Goal: Information Seeking & Learning: Find specific fact

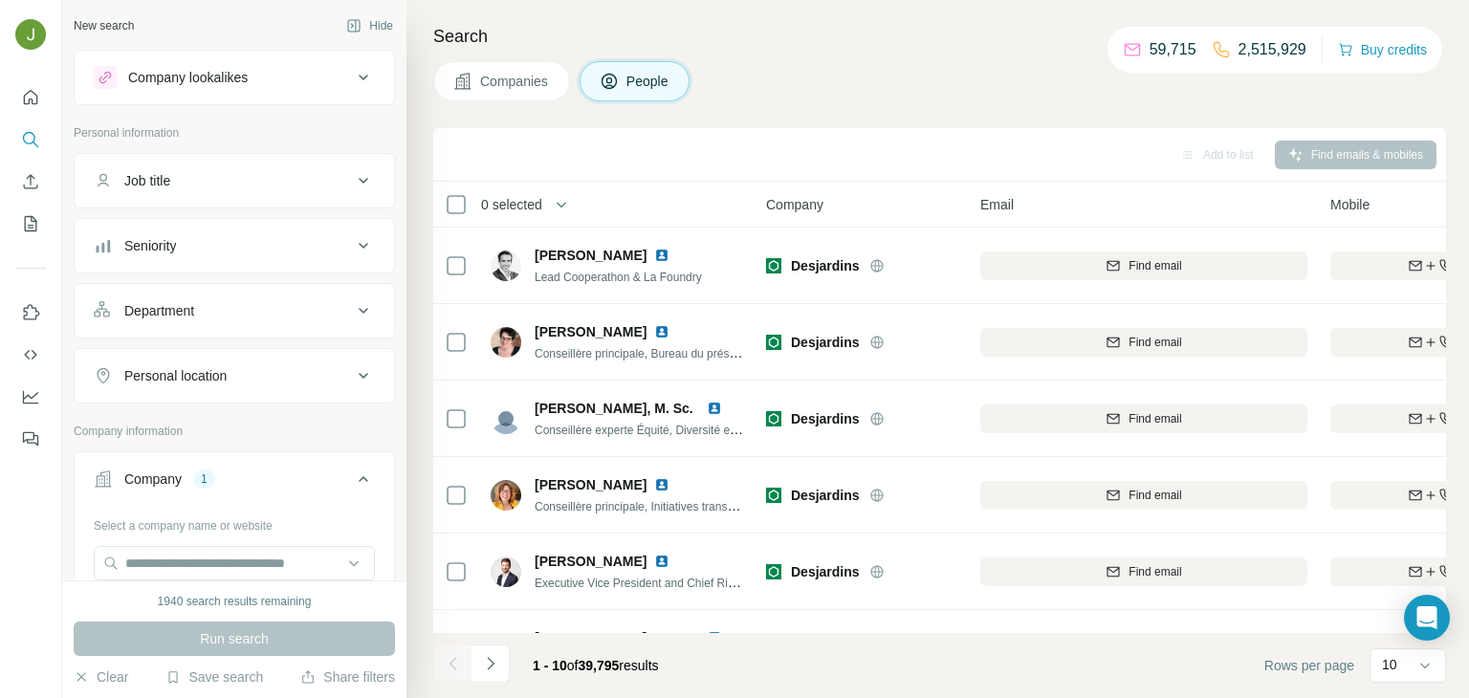
scroll to position [283, 0]
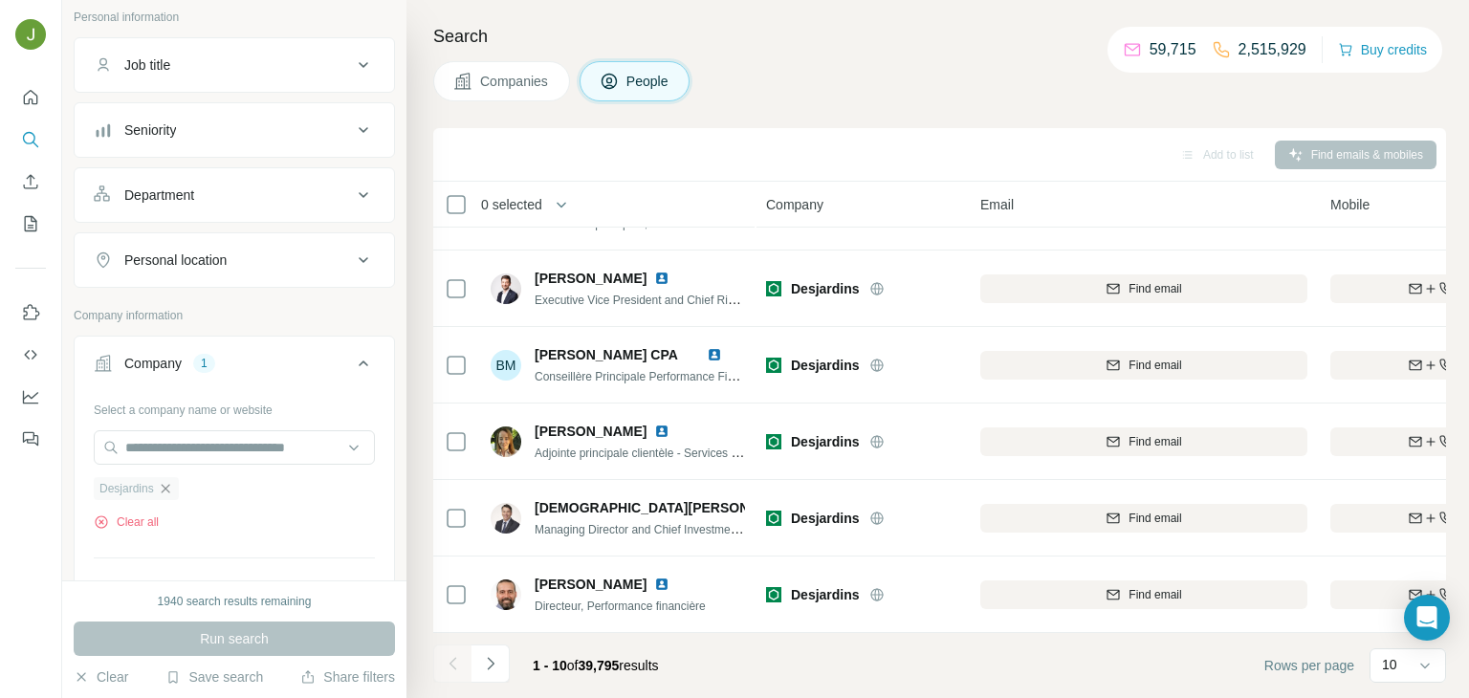
click at [164, 488] on icon "button" at bounding box center [165, 488] width 15 height 15
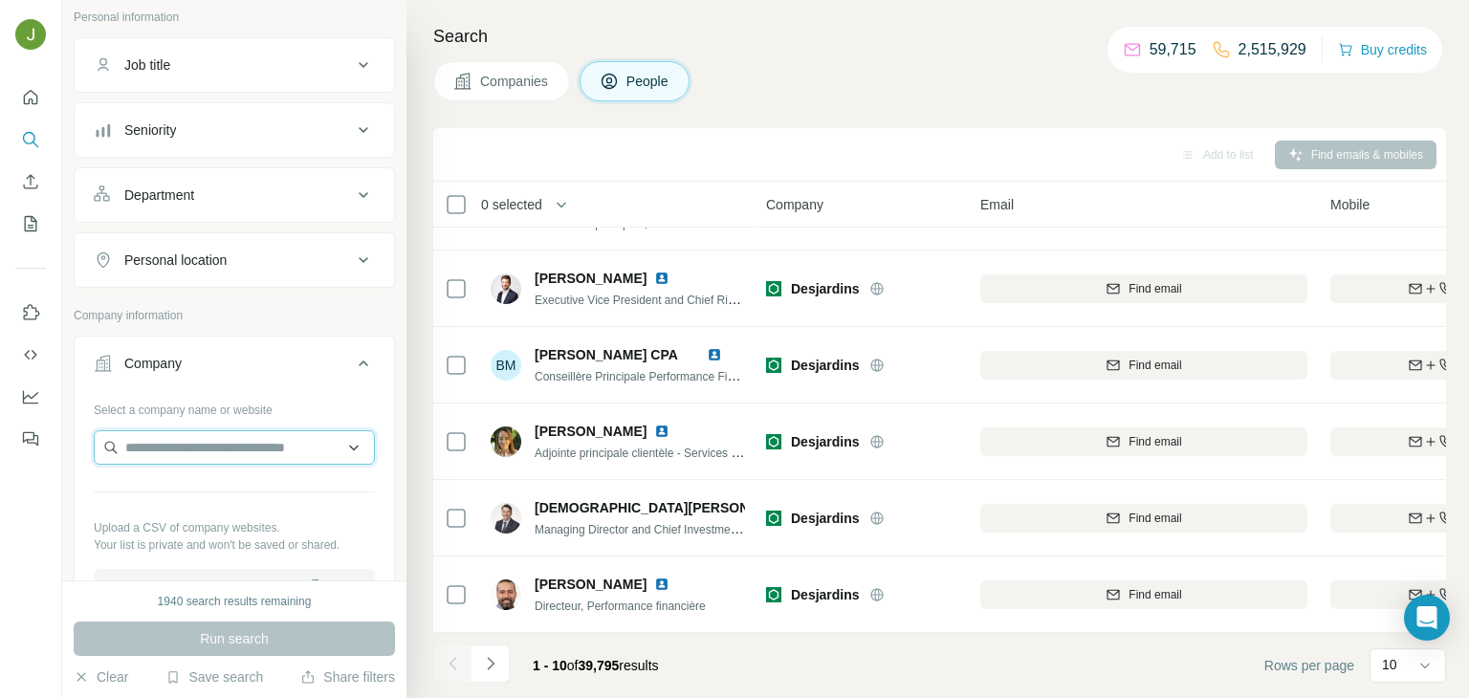
click at [165, 437] on input "text" at bounding box center [234, 447] width 281 height 34
paste input "**********"
type input "**********"
click at [299, 488] on div "Centauro [DOMAIN_NAME]" at bounding box center [235, 497] width 272 height 52
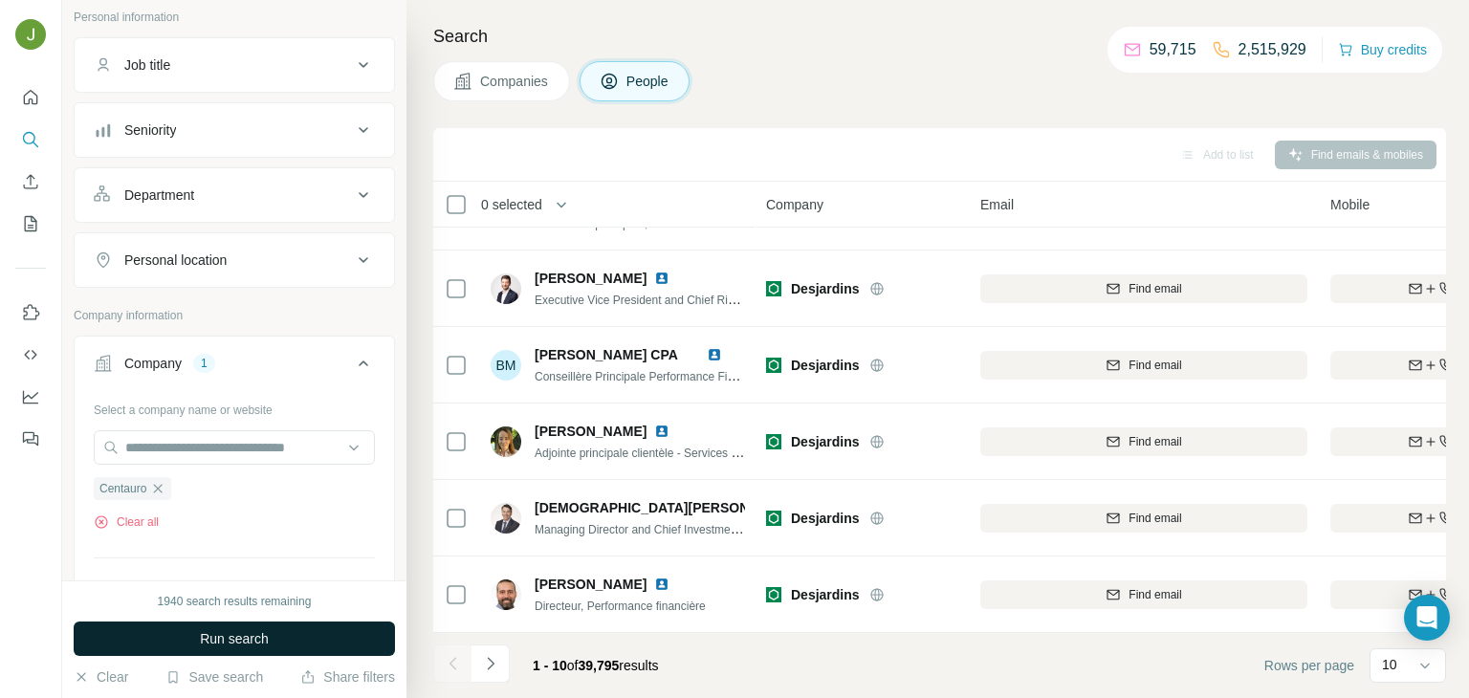
click at [238, 638] on span "Run search" at bounding box center [234, 638] width 69 height 19
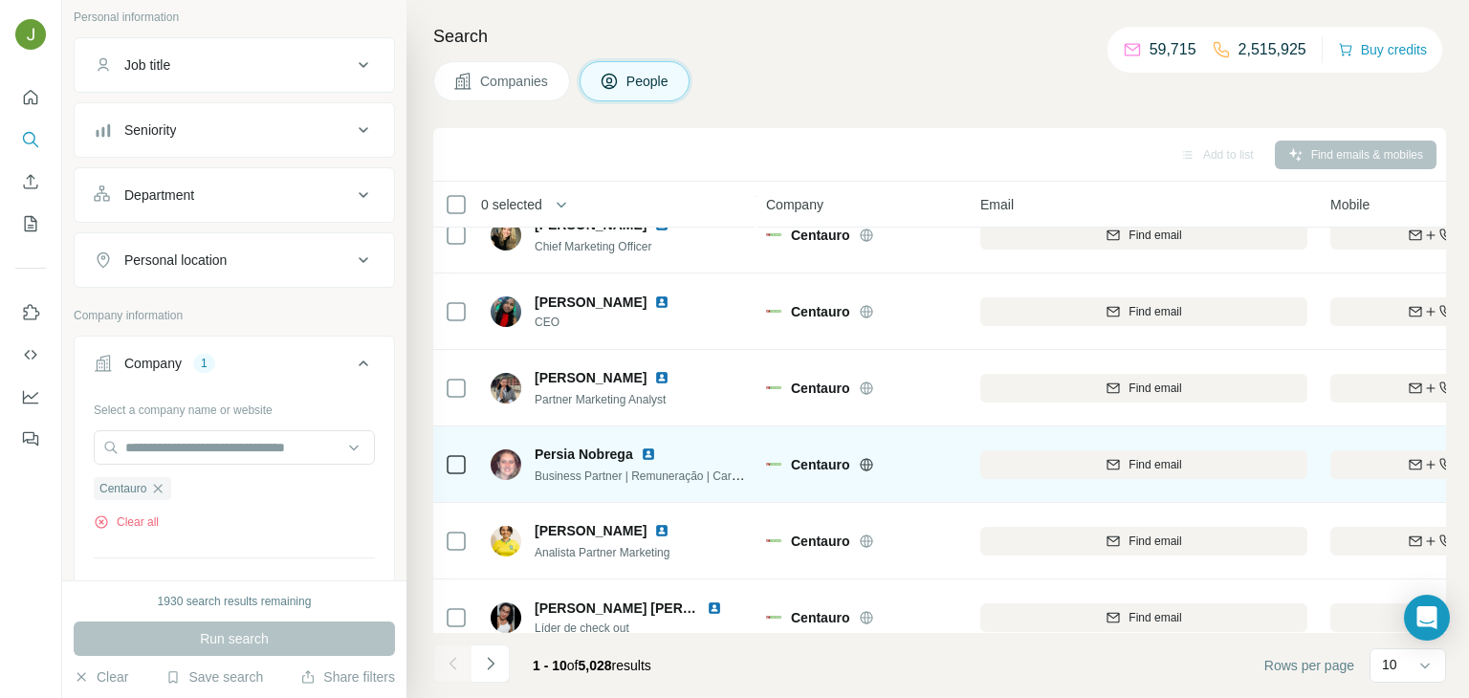
scroll to position [360, 0]
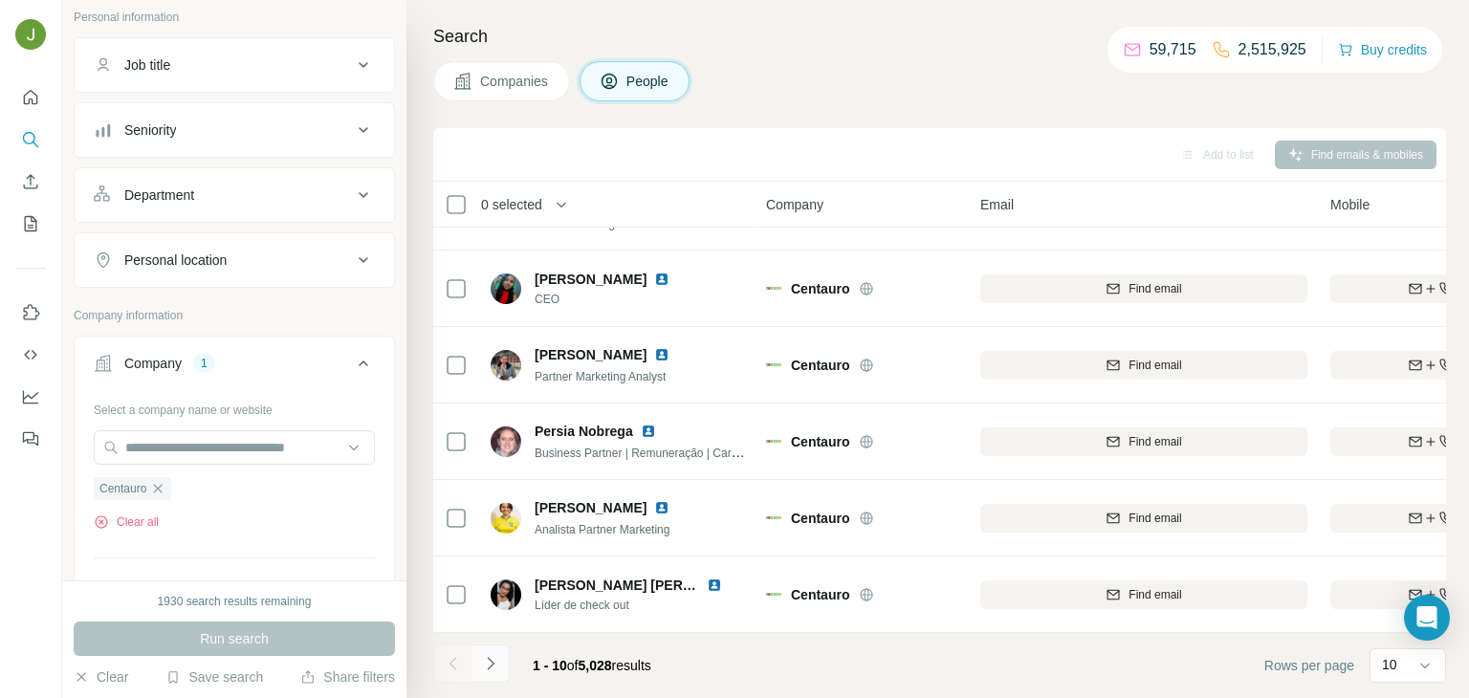
click at [483, 674] on button "Navigate to next page" at bounding box center [491, 664] width 38 height 38
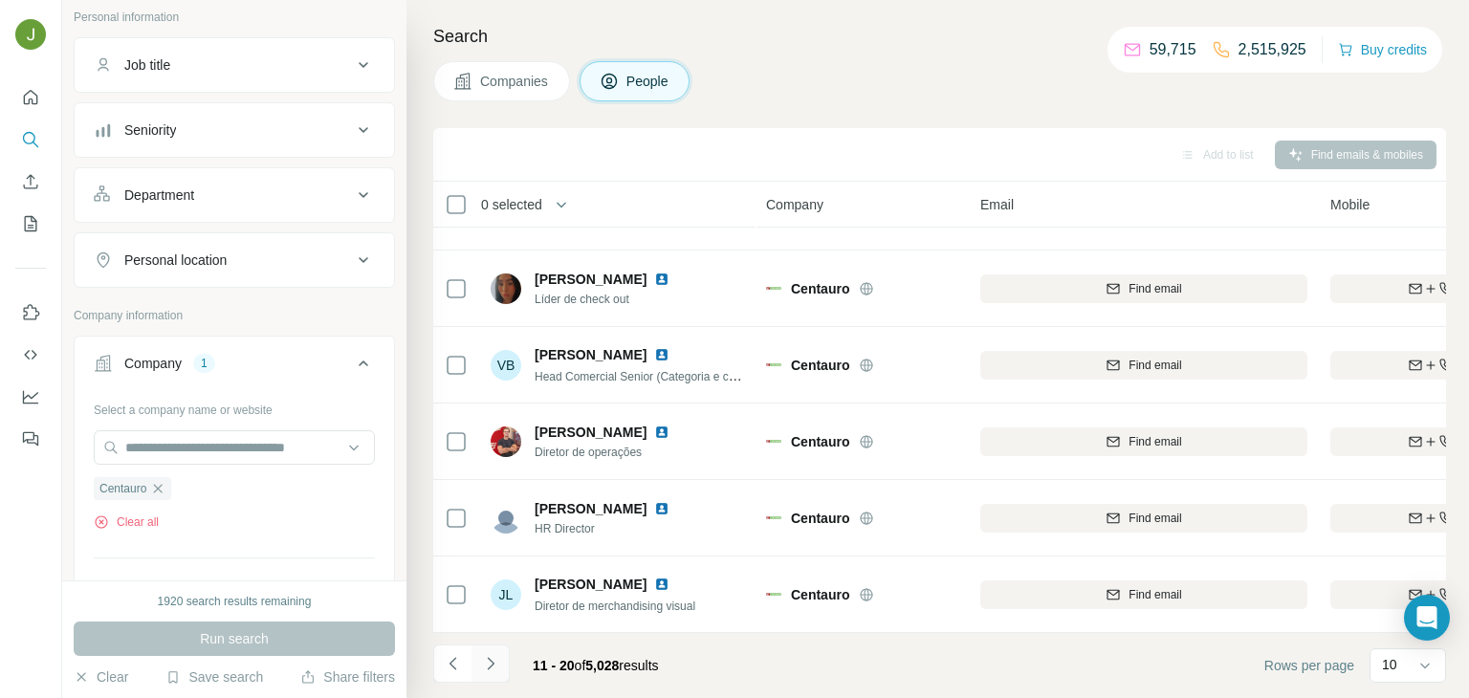
click at [494, 663] on icon "Navigate to next page" at bounding box center [490, 663] width 19 height 19
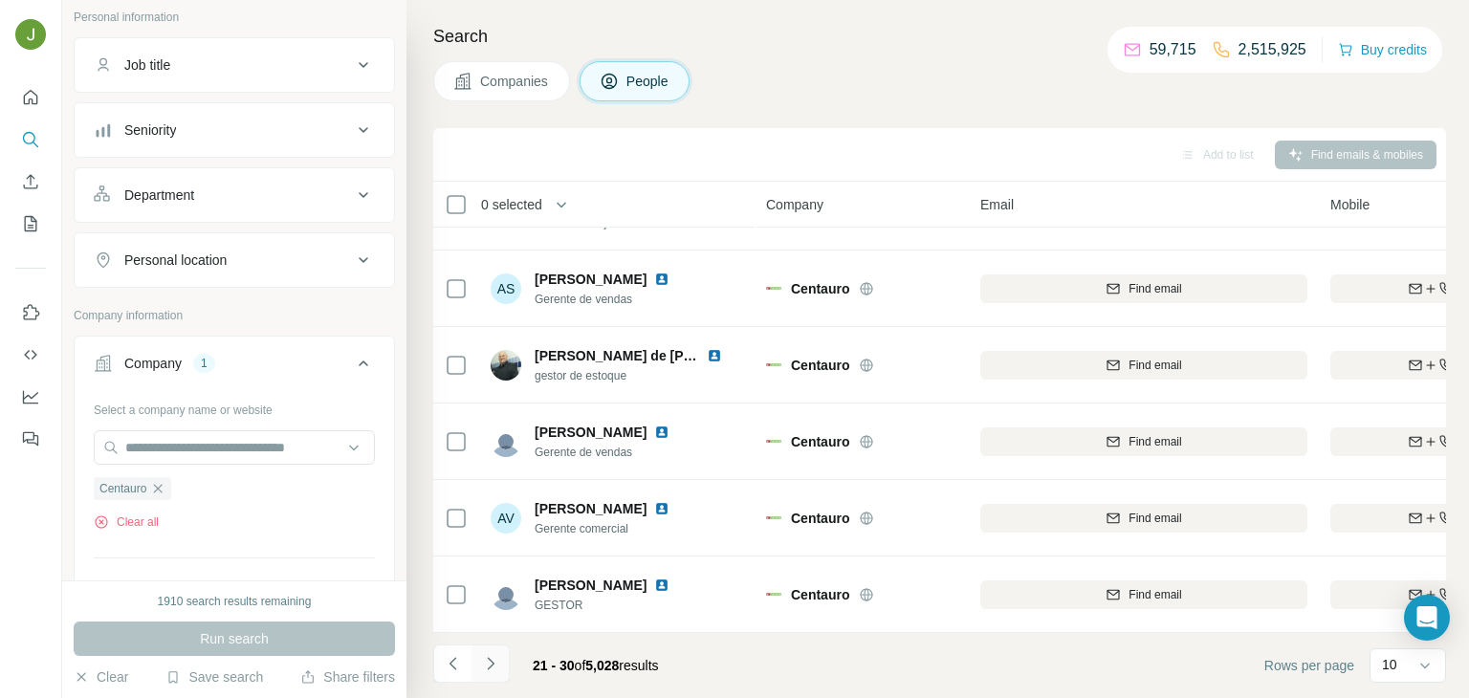
click at [496, 656] on icon "Navigate to next page" at bounding box center [490, 663] width 19 height 19
click at [463, 671] on button "Navigate to previous page" at bounding box center [452, 664] width 38 height 38
click at [491, 676] on button "Navigate to next page" at bounding box center [491, 664] width 38 height 38
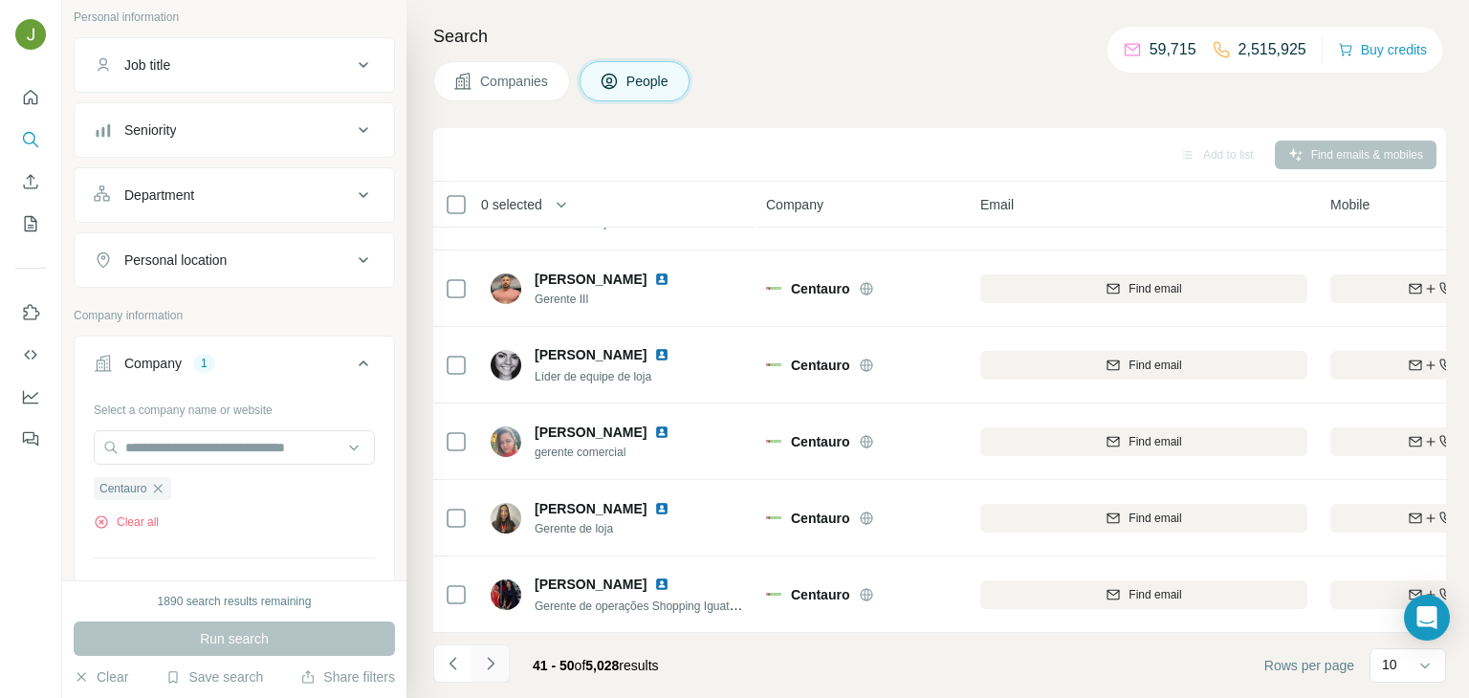
click at [497, 655] on icon "Navigate to next page" at bounding box center [490, 663] width 19 height 19
click at [495, 662] on icon "Navigate to next page" at bounding box center [490, 663] width 19 height 19
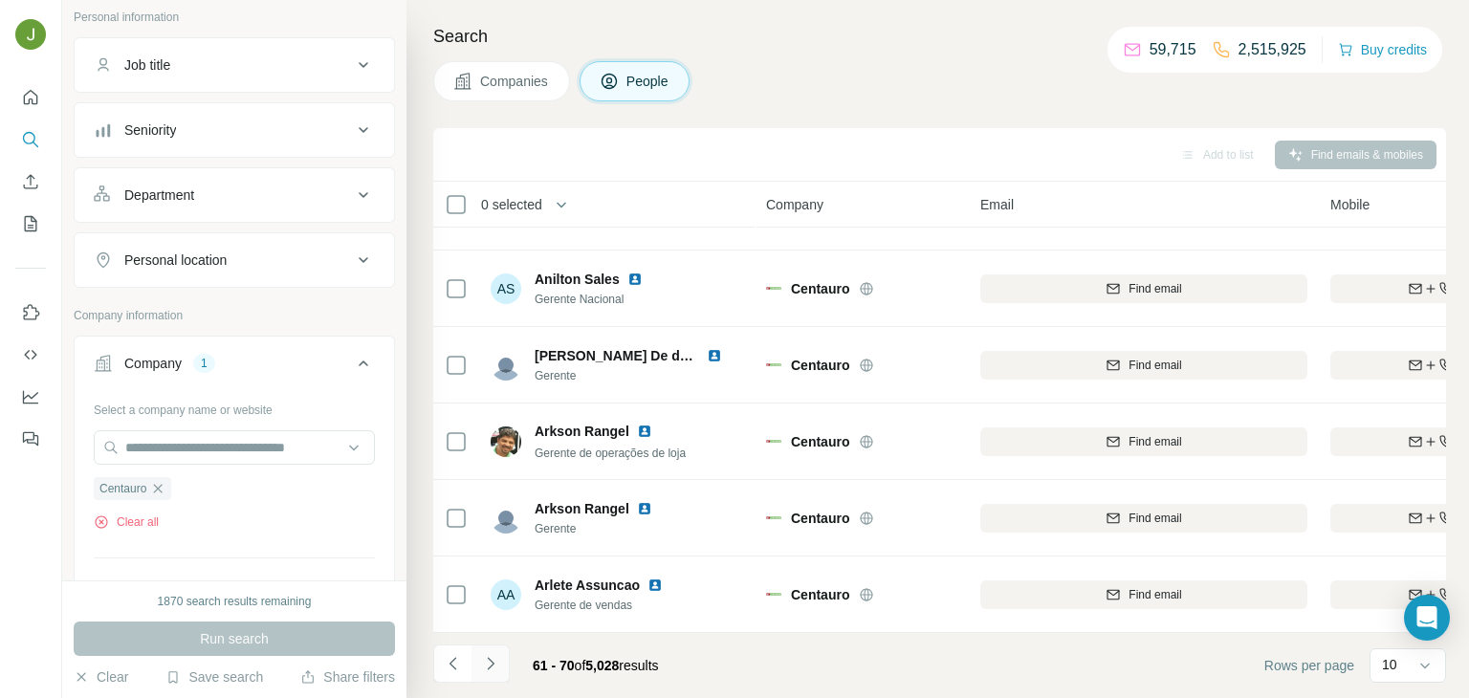
click at [495, 649] on button "Navigate to next page" at bounding box center [491, 664] width 38 height 38
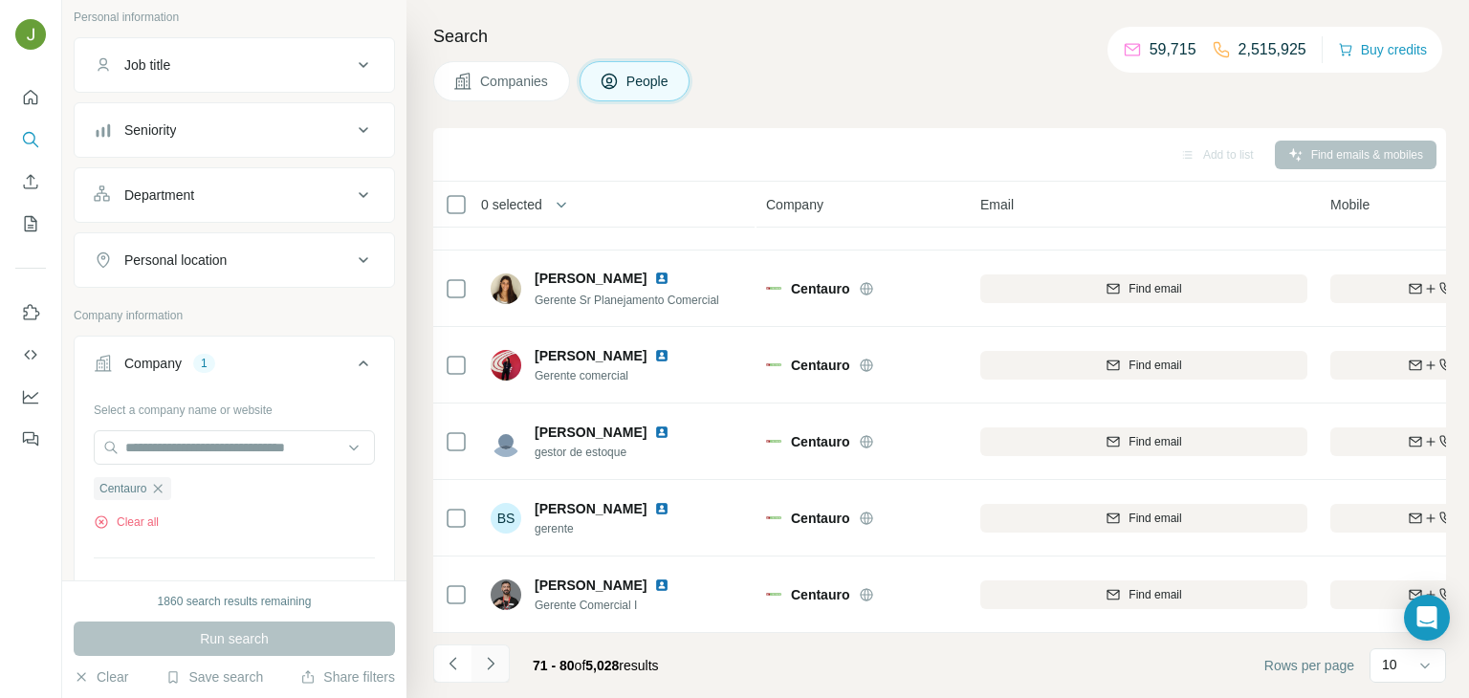
click at [484, 669] on icon "Navigate to next page" at bounding box center [490, 663] width 19 height 19
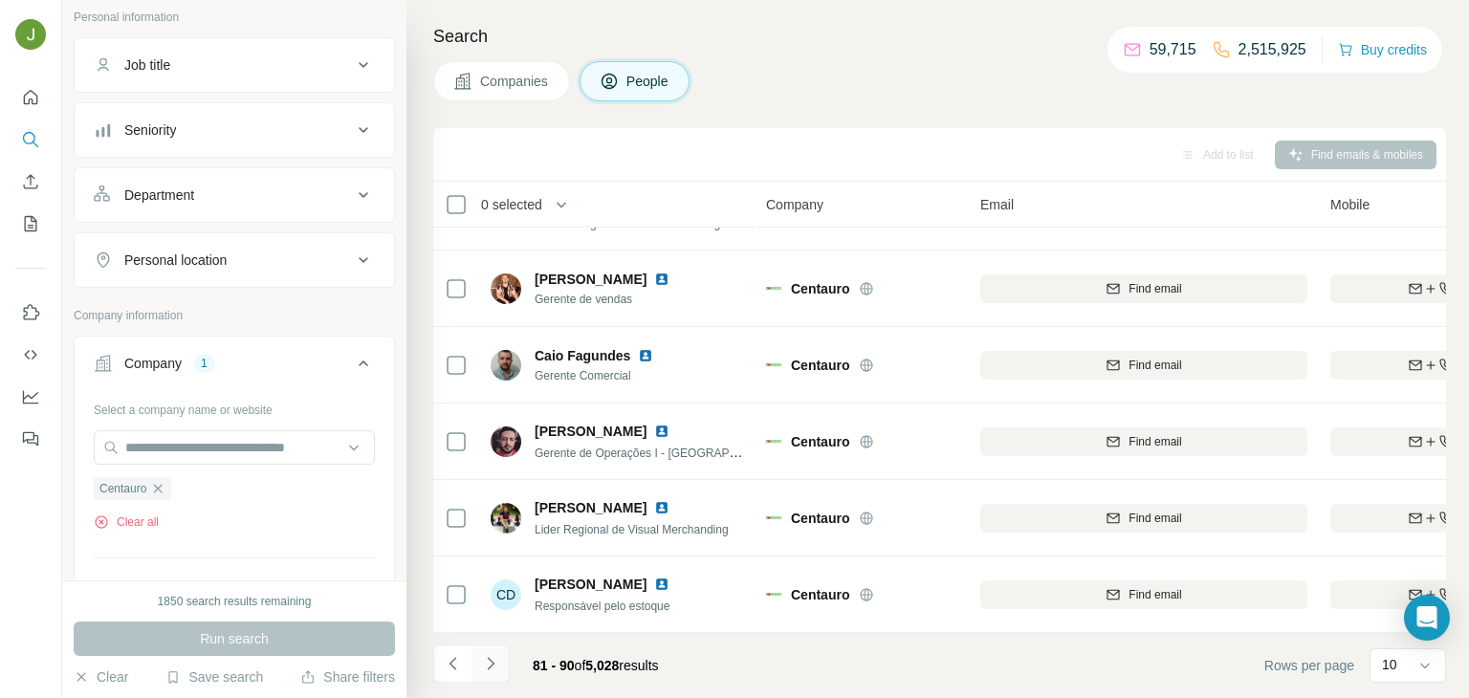
click at [494, 655] on icon "Navigate to next page" at bounding box center [490, 663] width 19 height 19
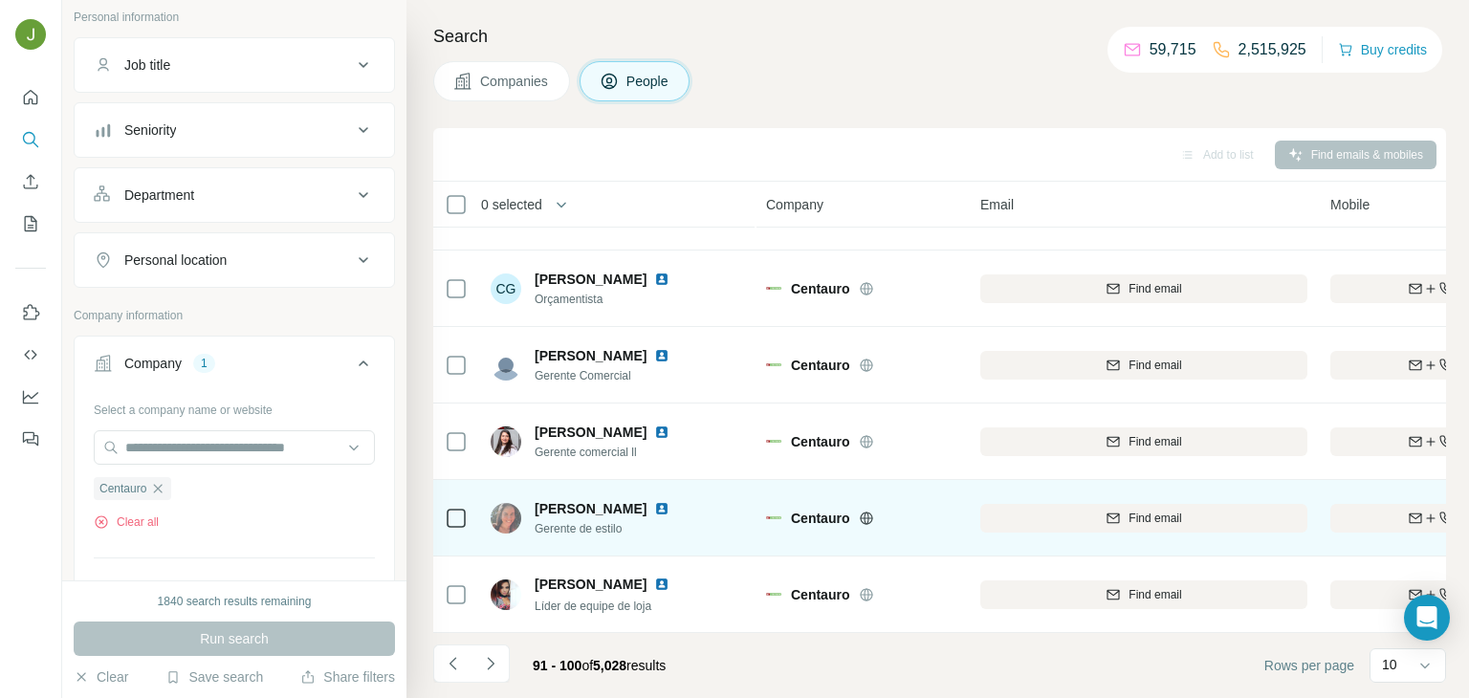
scroll to position [0, 0]
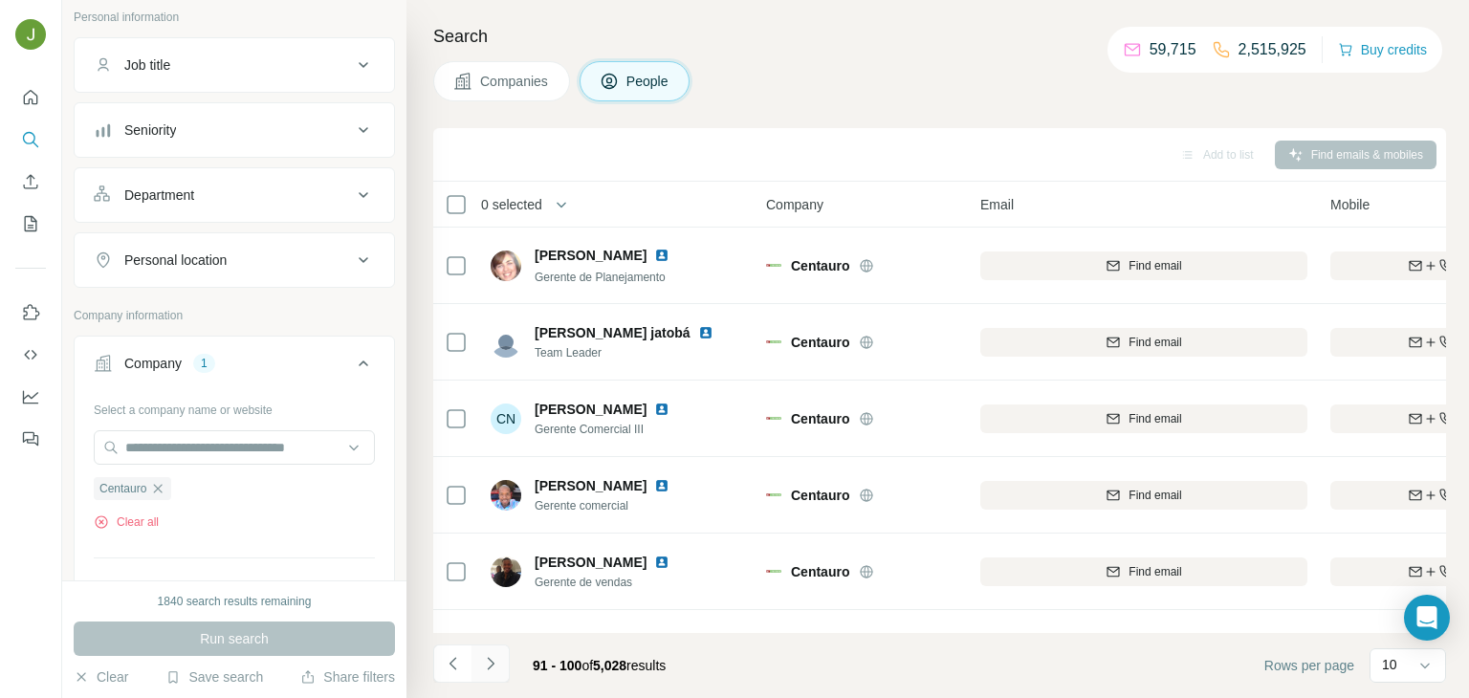
click at [489, 671] on icon "Navigate to next page" at bounding box center [490, 663] width 19 height 19
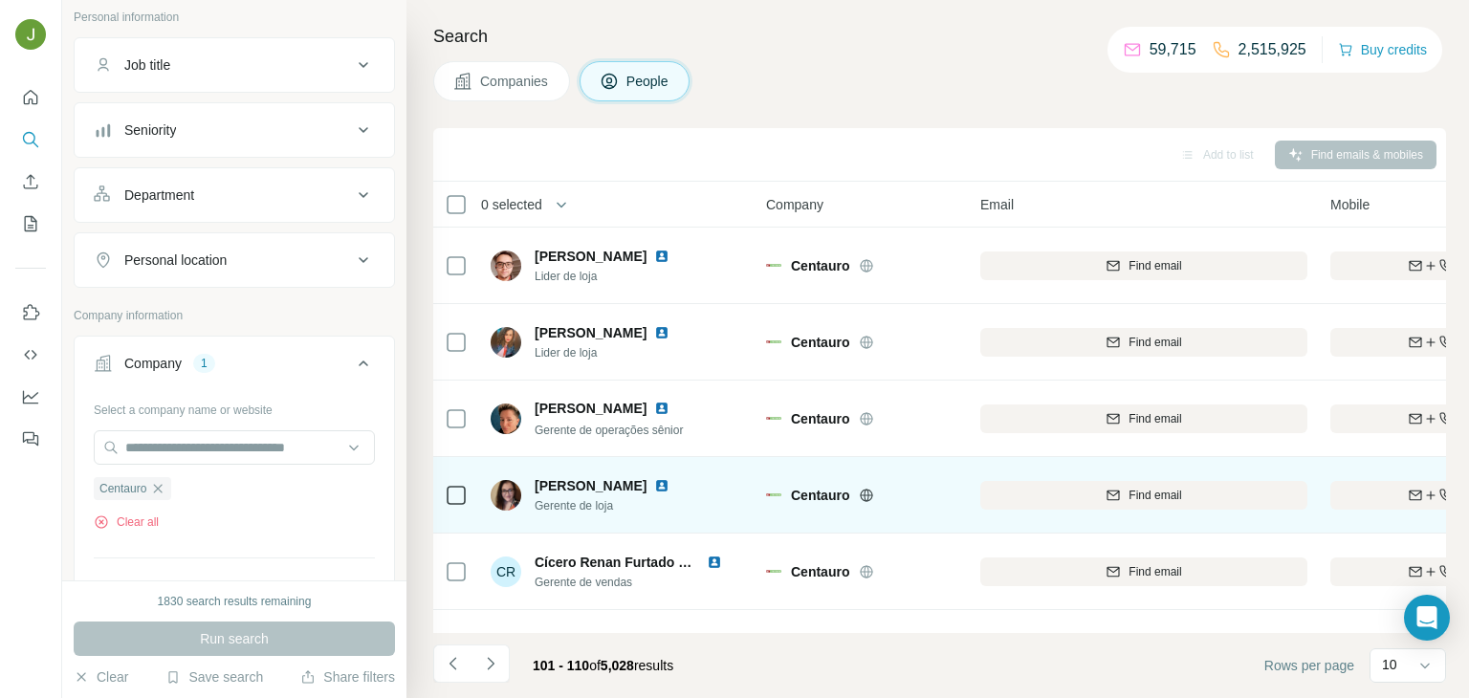
scroll to position [360, 0]
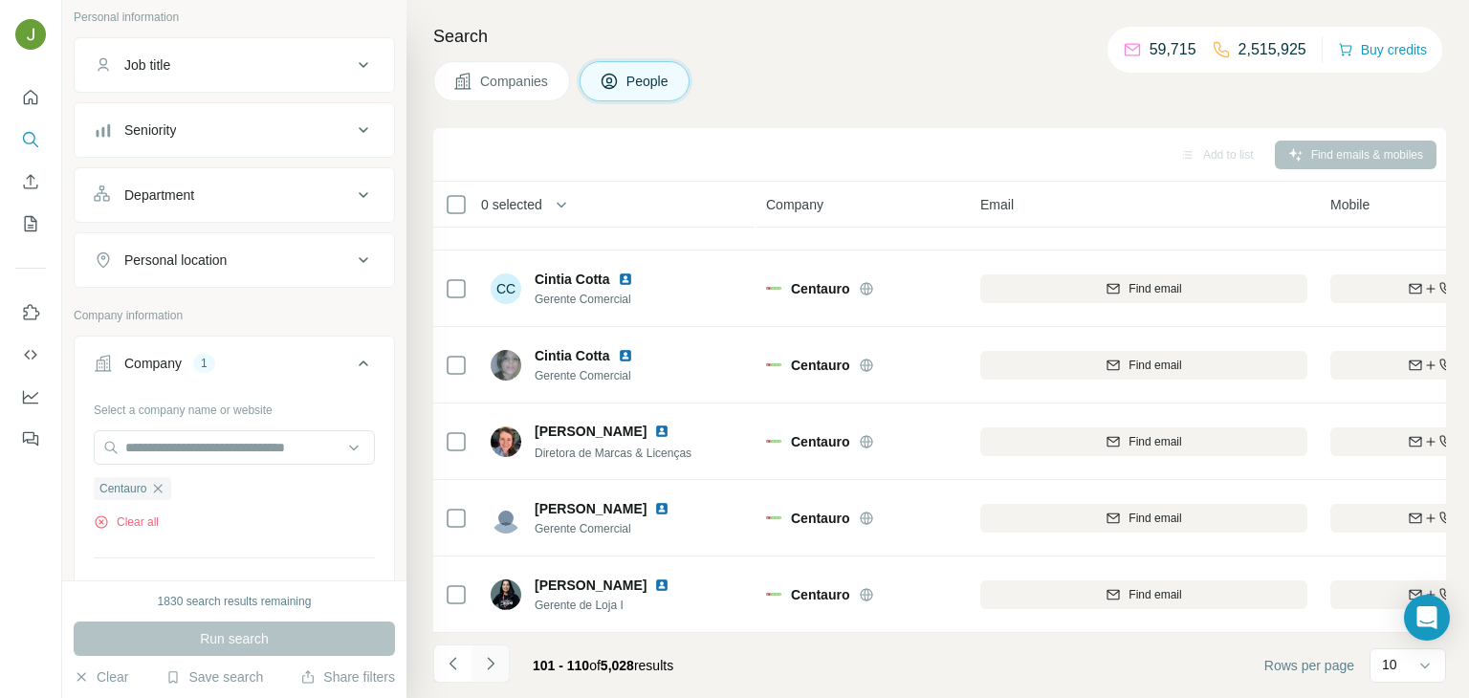
click at [490, 672] on button "Navigate to next page" at bounding box center [491, 664] width 38 height 38
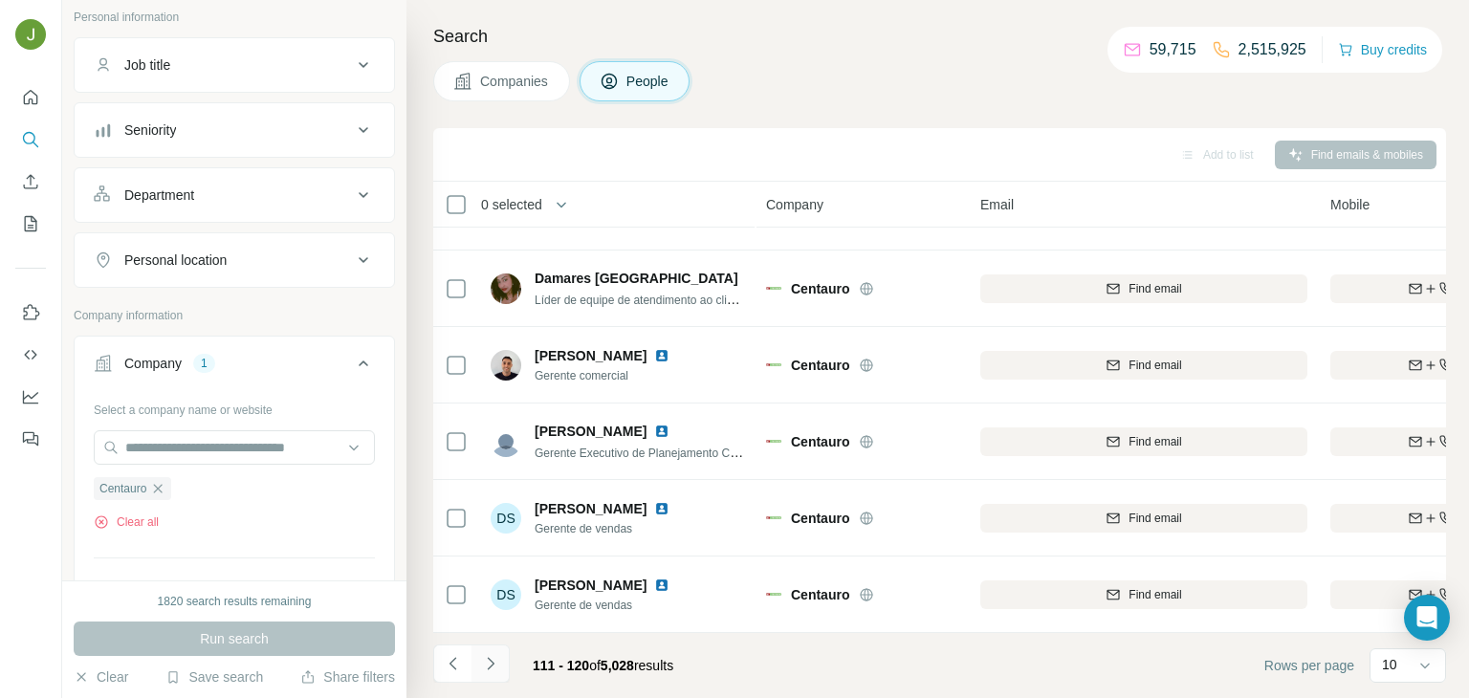
click at [490, 671] on icon "Navigate to next page" at bounding box center [490, 663] width 19 height 19
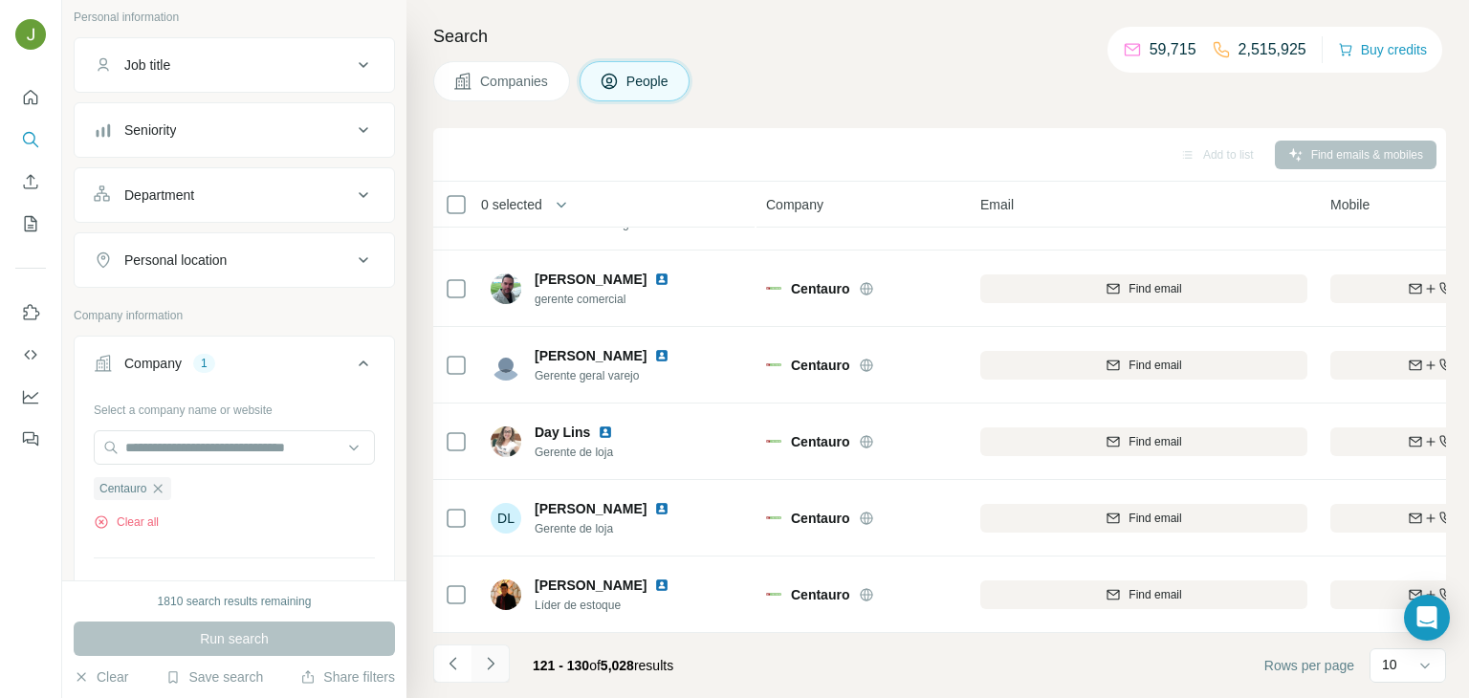
click at [495, 652] on button "Navigate to next page" at bounding box center [491, 664] width 38 height 38
click at [491, 664] on icon "Navigate to next page" at bounding box center [490, 663] width 19 height 19
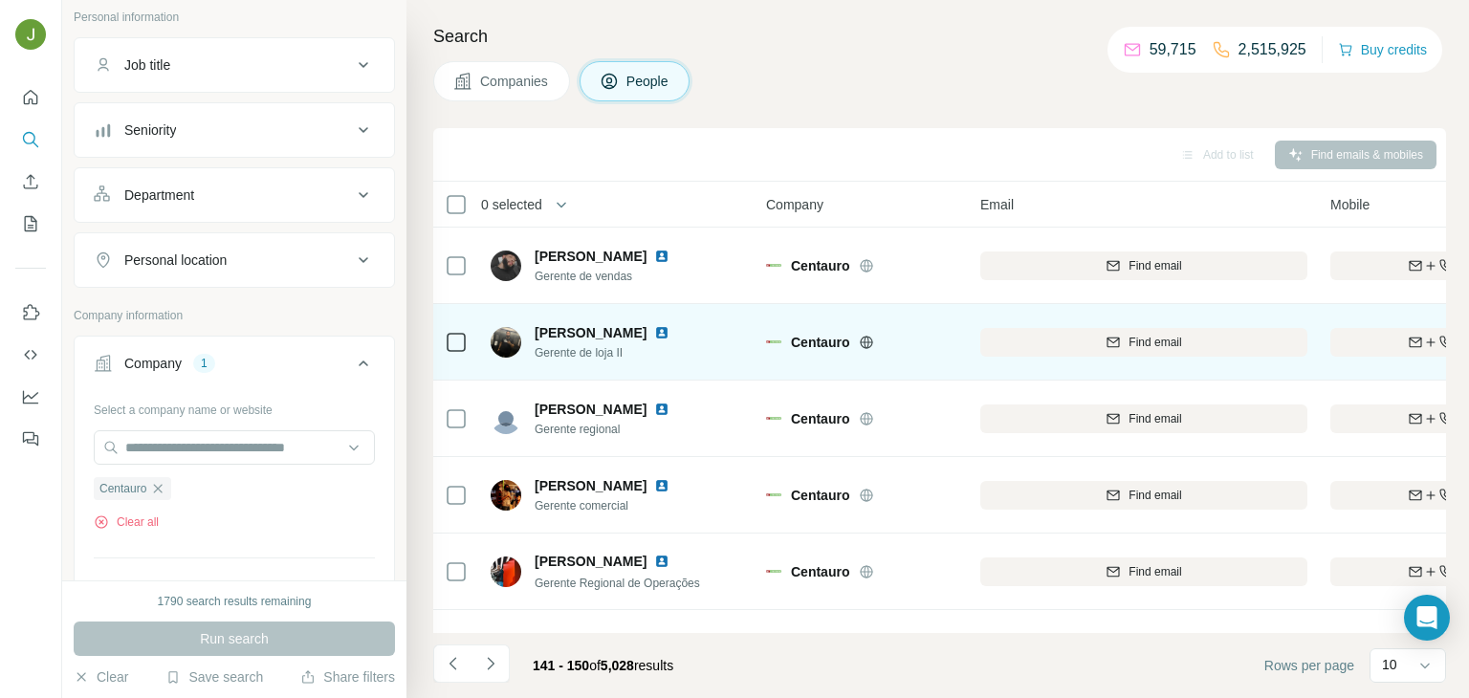
click at [654, 329] on img at bounding box center [661, 332] width 15 height 15
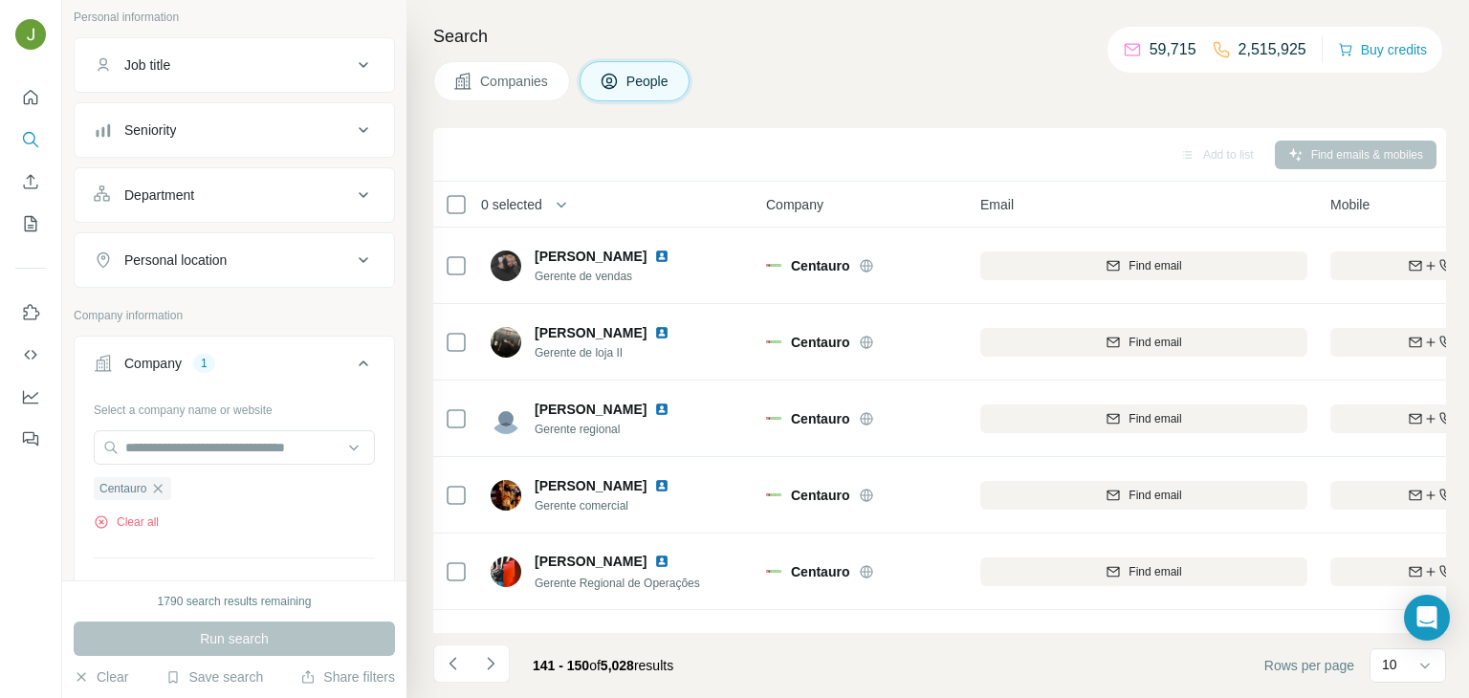
click at [490, 643] on footer "141 - 150 of 5,028 results Rows per page 10" at bounding box center [939, 665] width 1013 height 65
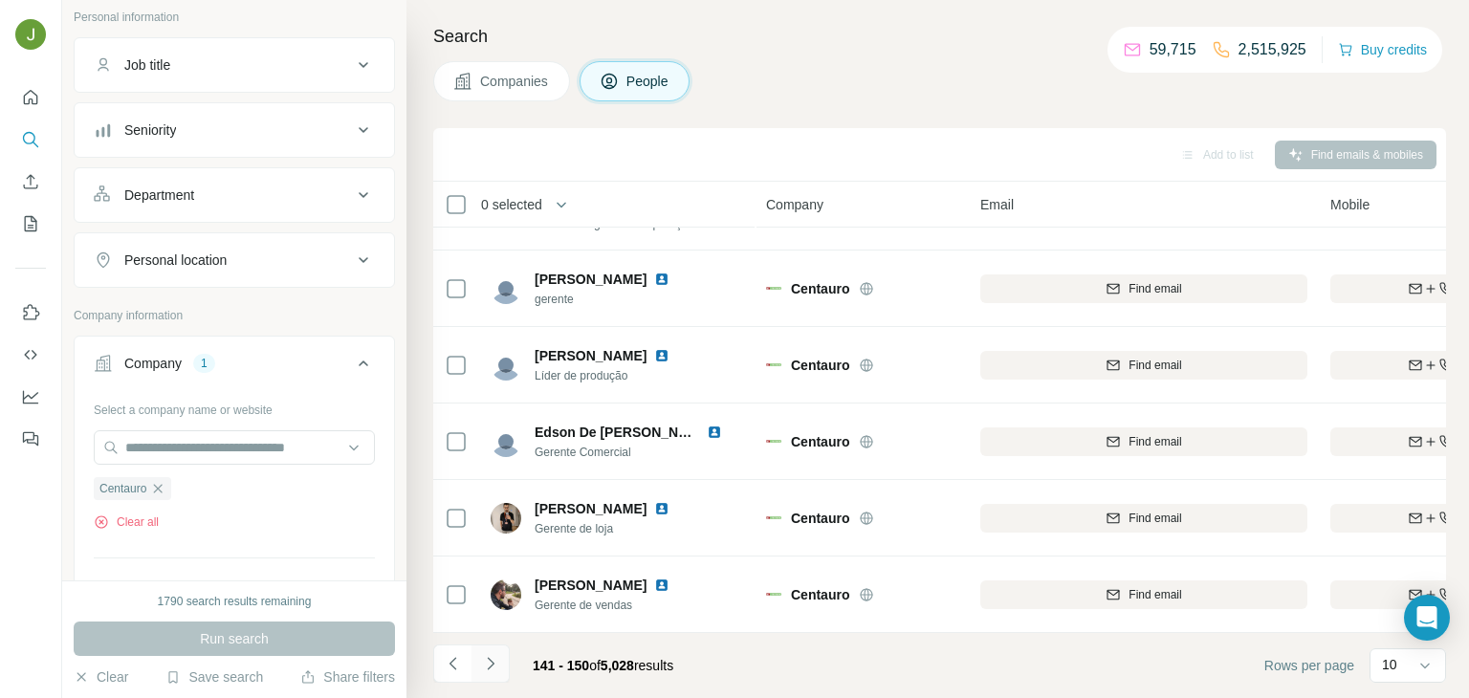
click at [495, 651] on button "Navigate to next page" at bounding box center [491, 664] width 38 height 38
click at [484, 655] on icon "Navigate to next page" at bounding box center [490, 663] width 19 height 19
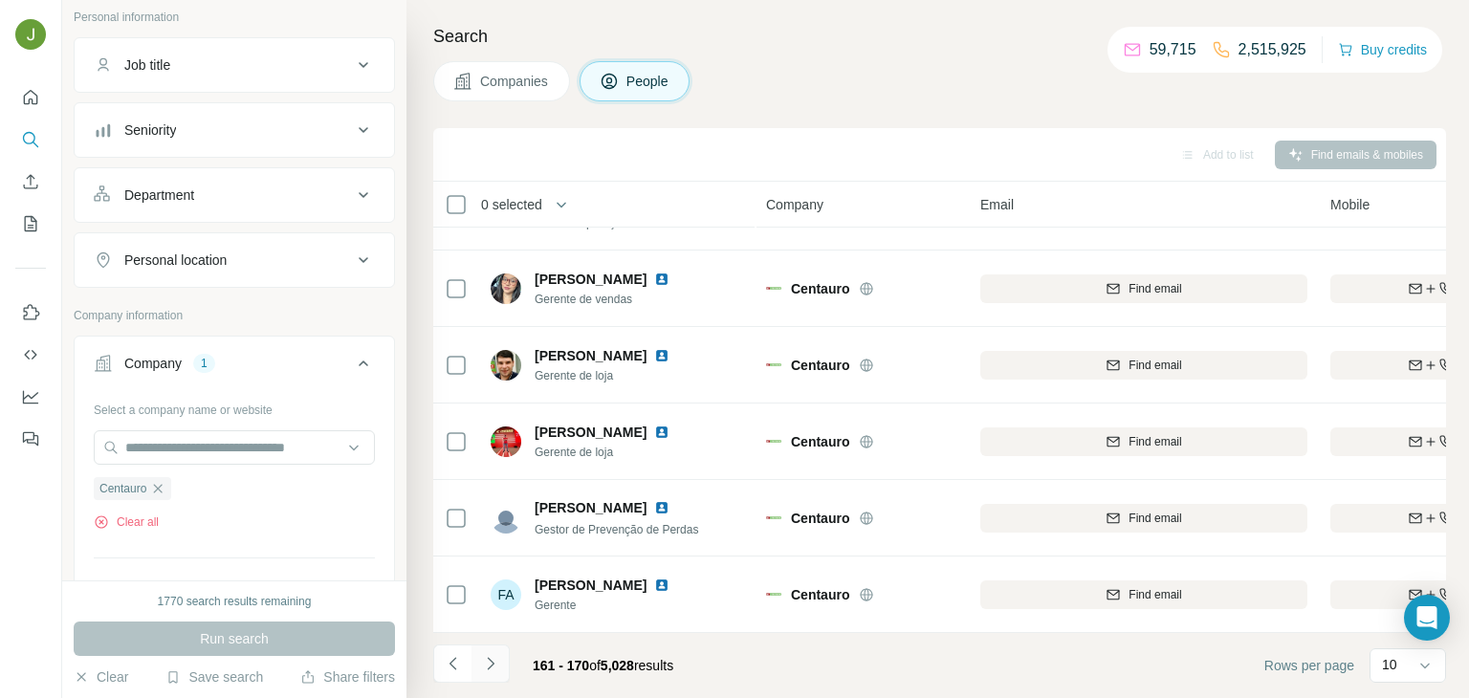
click at [483, 650] on button "Navigate to next page" at bounding box center [491, 664] width 38 height 38
click at [489, 652] on button "Navigate to next page" at bounding box center [491, 664] width 38 height 38
click at [486, 660] on icon "Navigate to next page" at bounding box center [490, 663] width 19 height 19
click at [482, 676] on button "Navigate to next page" at bounding box center [491, 664] width 38 height 38
